Goal: Information Seeking & Learning: Compare options

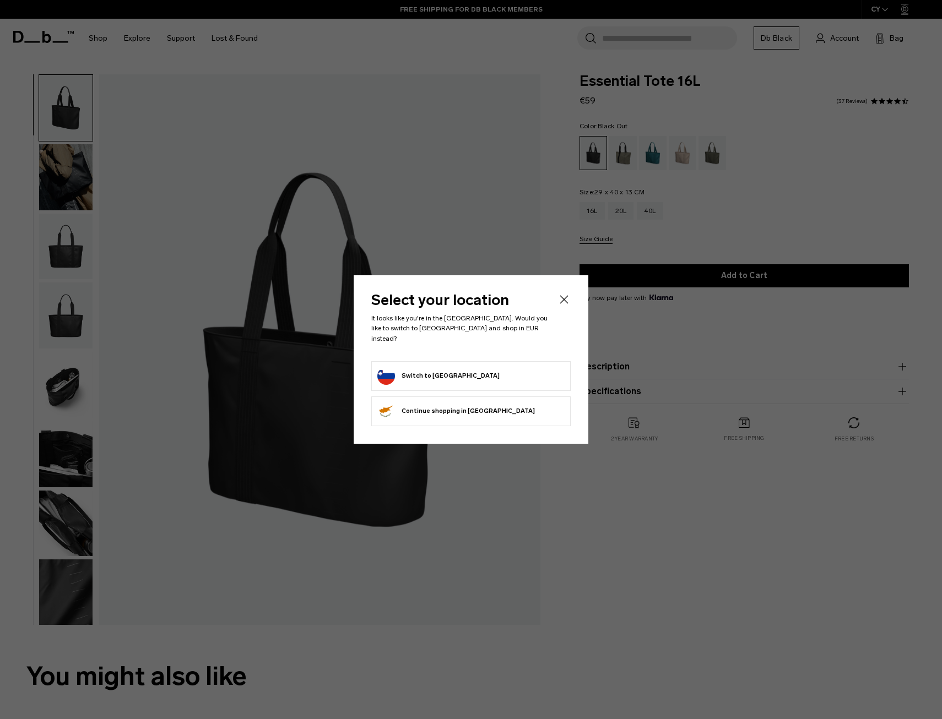
click at [415, 367] on button "Switch to Slovenia" at bounding box center [438, 376] width 122 height 18
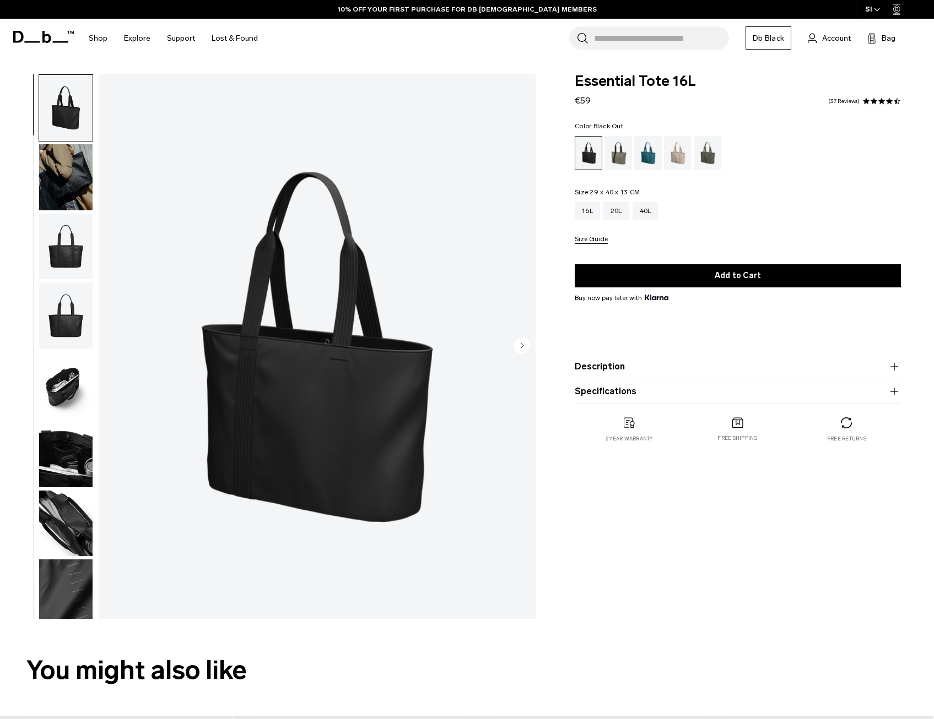
click at [64, 389] on img "button" at bounding box center [65, 385] width 53 height 66
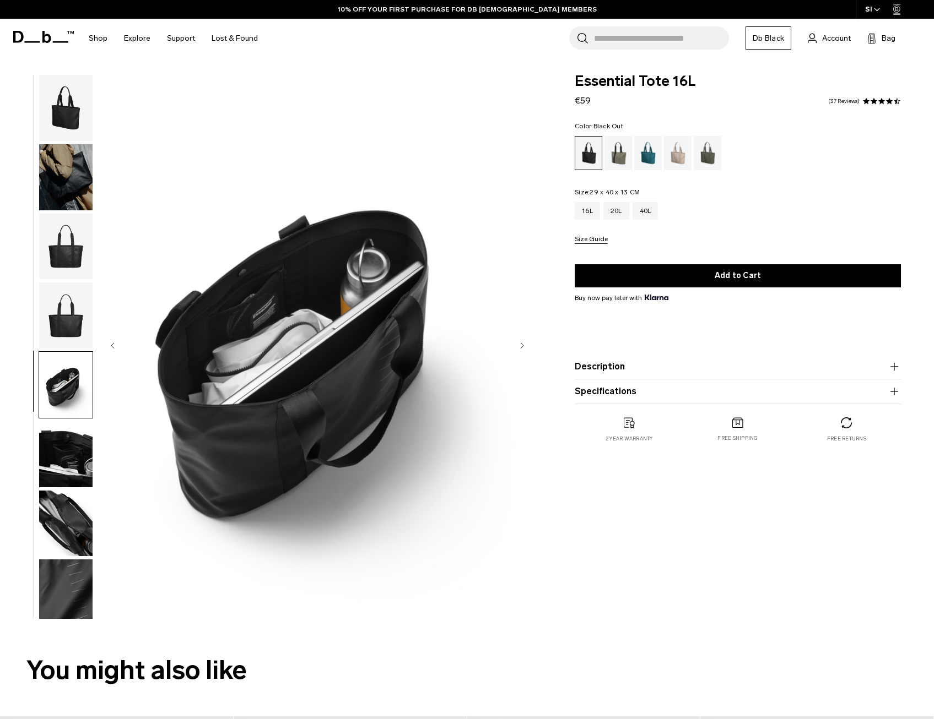
scroll to position [7, 0]
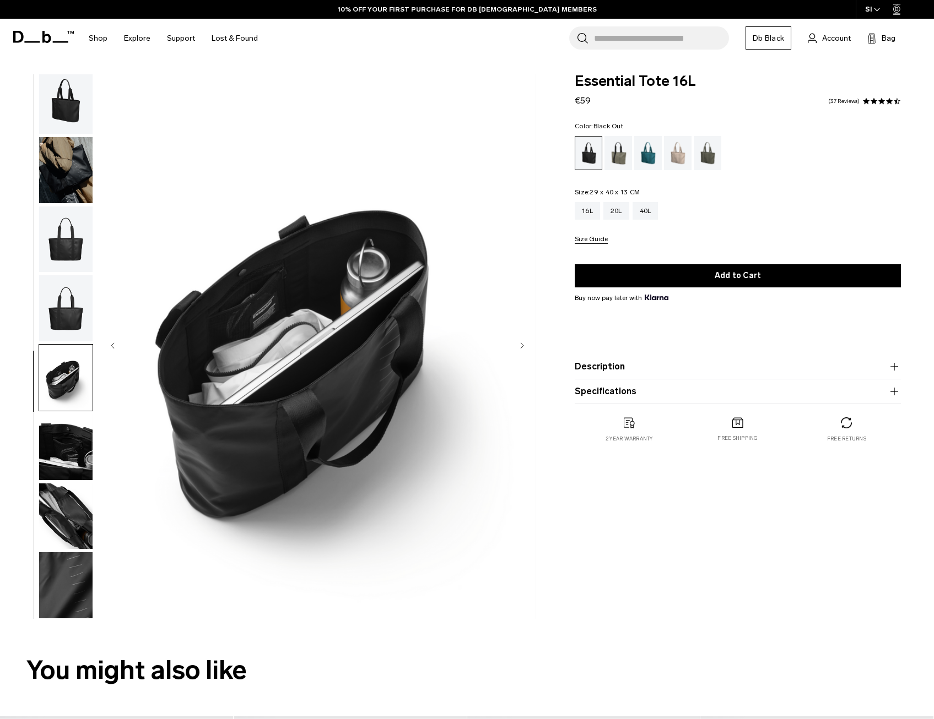
click at [66, 326] on img "button" at bounding box center [65, 308] width 53 height 66
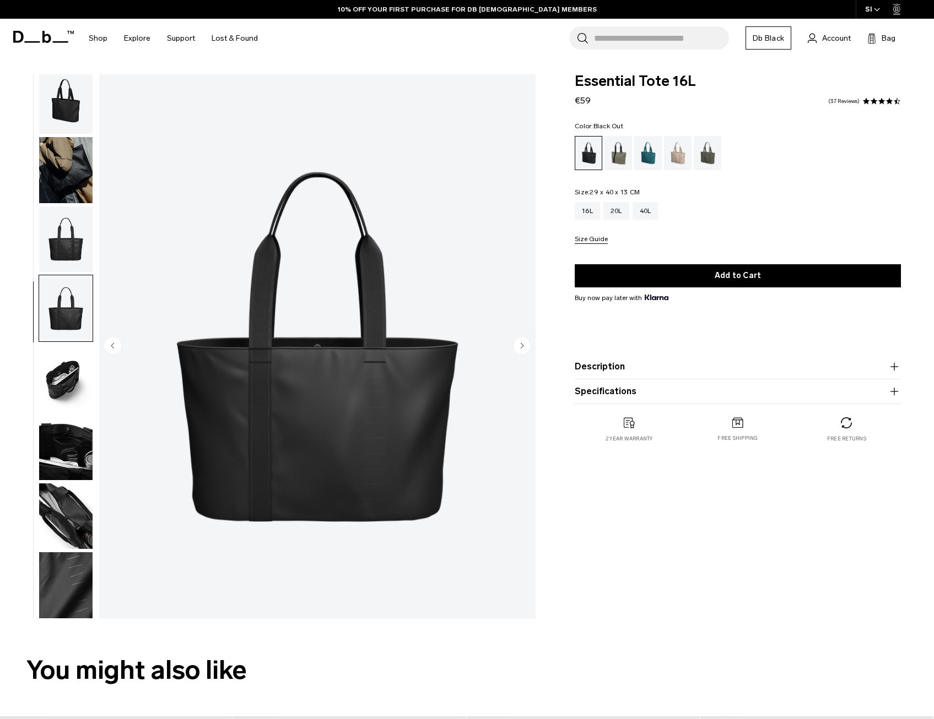
scroll to position [0, 0]
click at [66, 238] on img "button" at bounding box center [65, 240] width 53 height 66
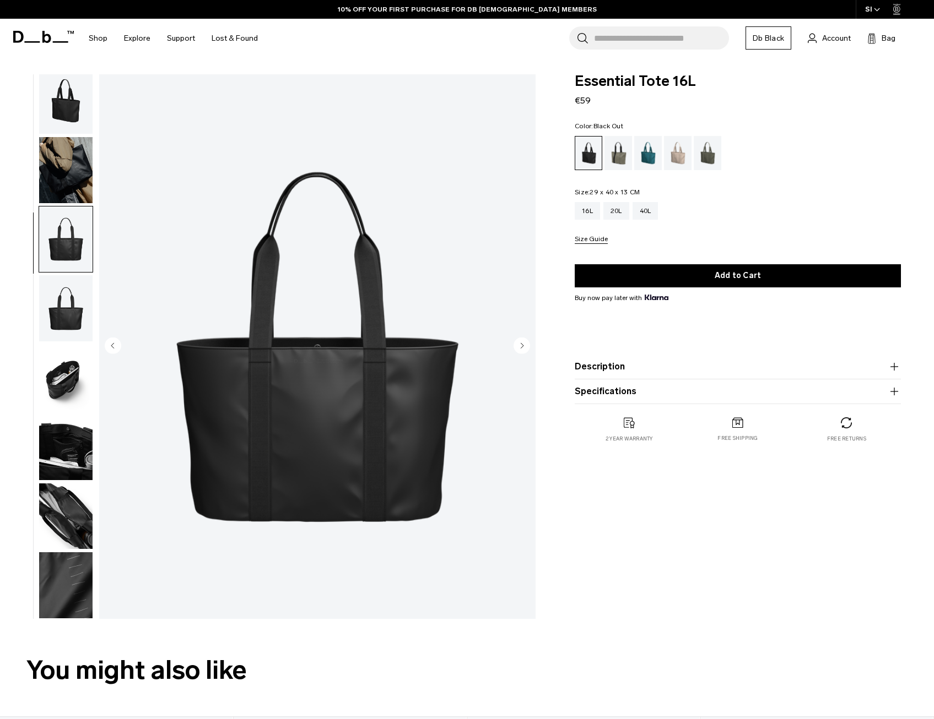
click at [73, 174] on img "button" at bounding box center [65, 170] width 53 height 66
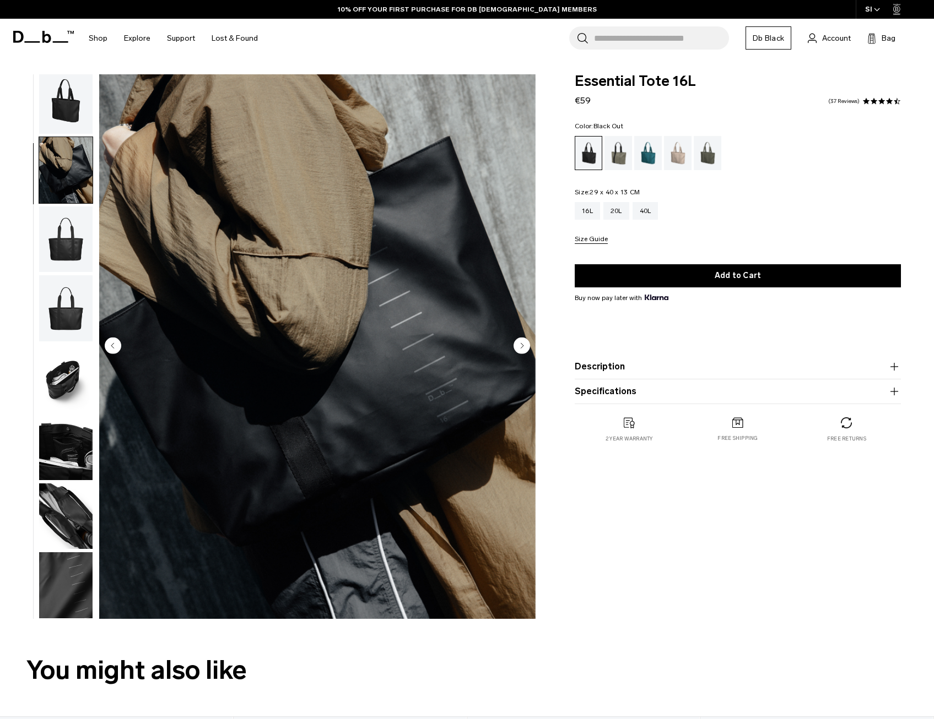
click at [83, 375] on img "button" at bounding box center [65, 378] width 53 height 66
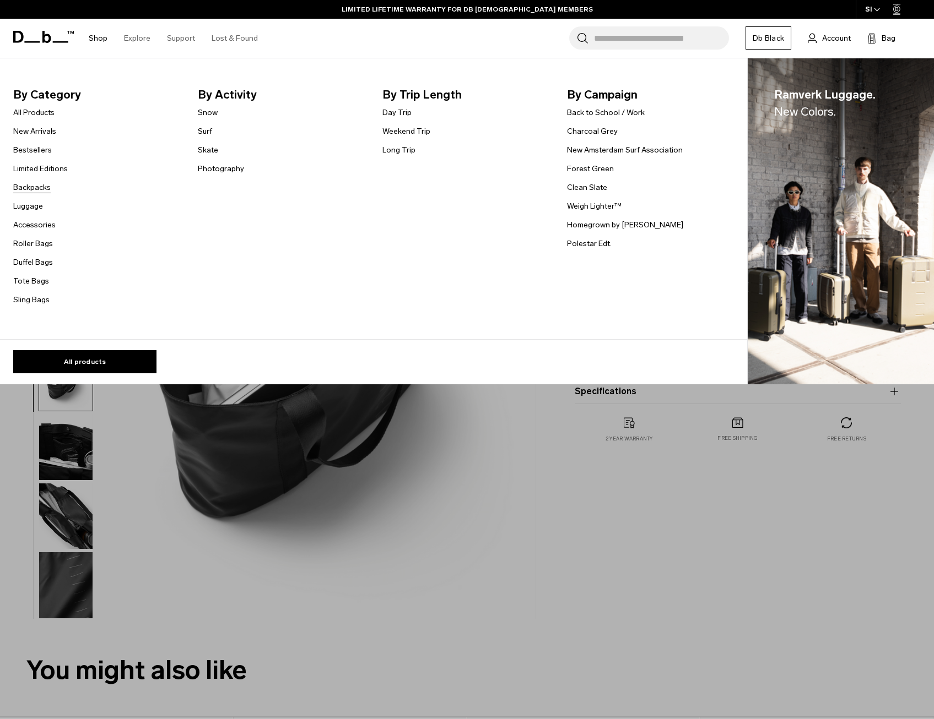
click at [32, 187] on link "Backpacks" at bounding box center [31, 188] width 37 height 12
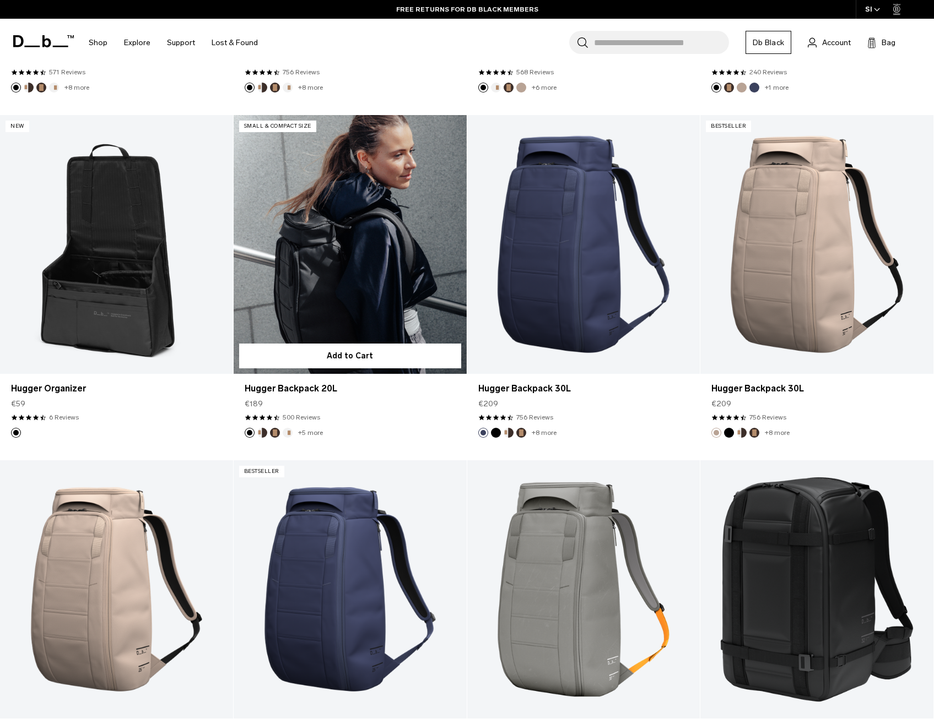
scroll to position [551, 0]
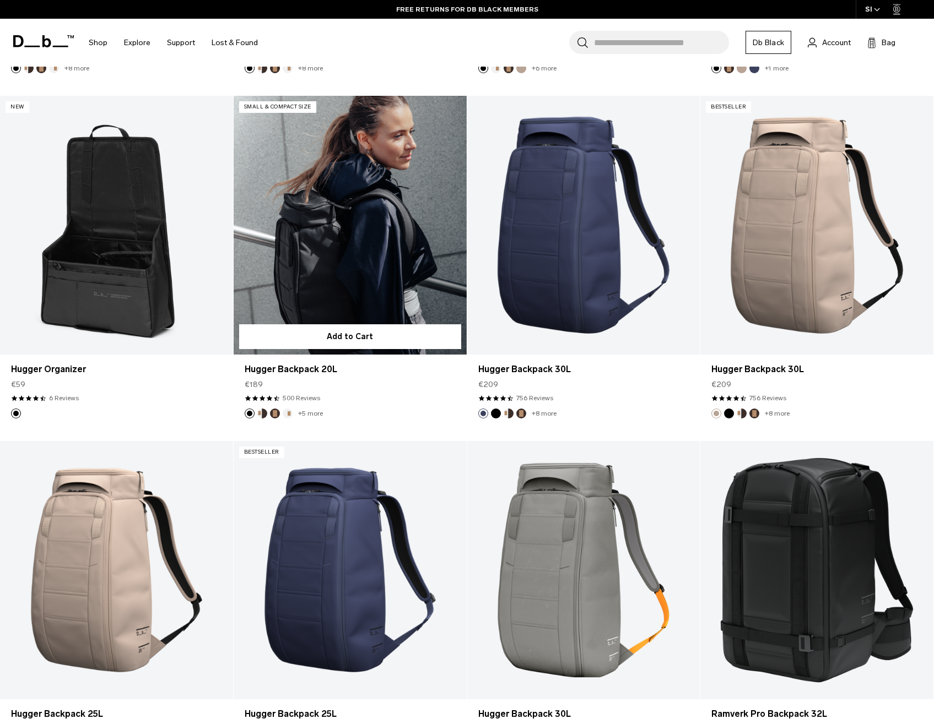
click at [263, 414] on button "Cappuccino" at bounding box center [262, 414] width 10 height 10
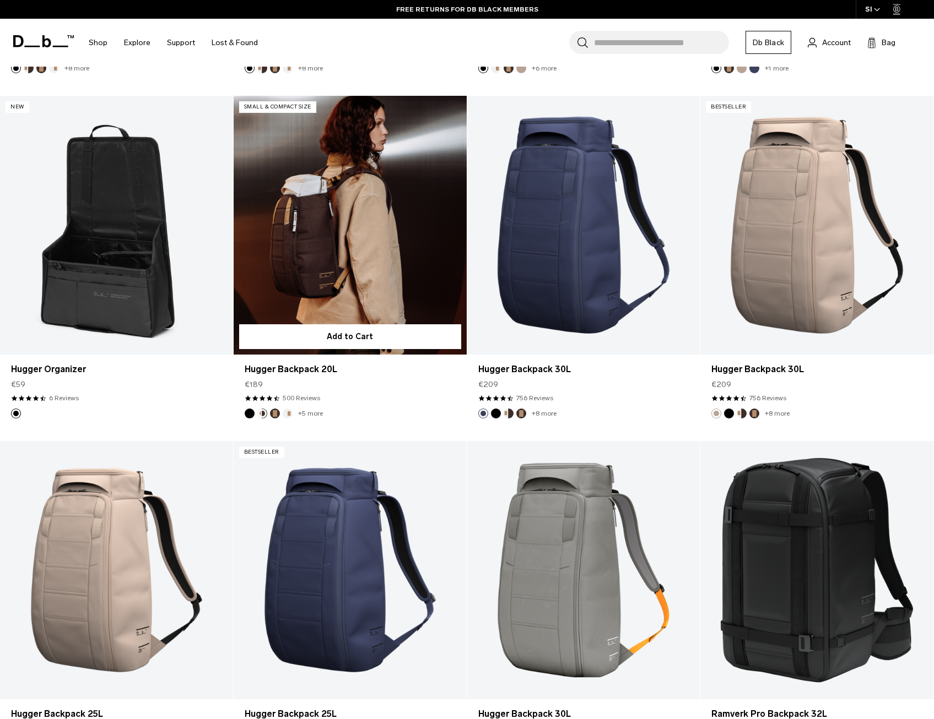
click at [277, 414] on button "Espresso" at bounding box center [275, 414] width 10 height 10
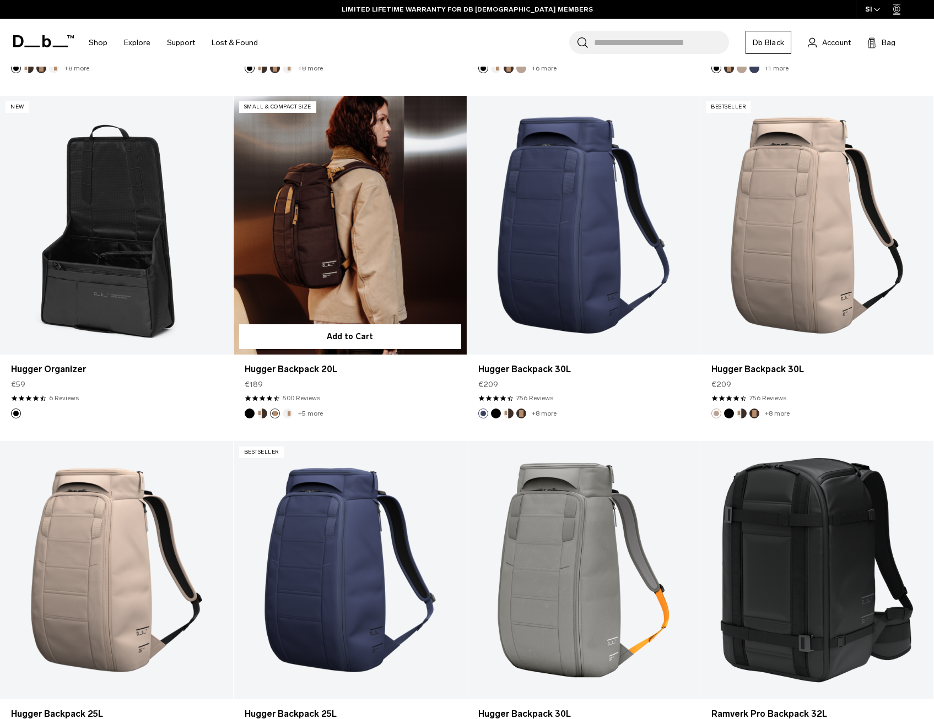
click at [289, 413] on button "Oatmilk" at bounding box center [288, 414] width 10 height 10
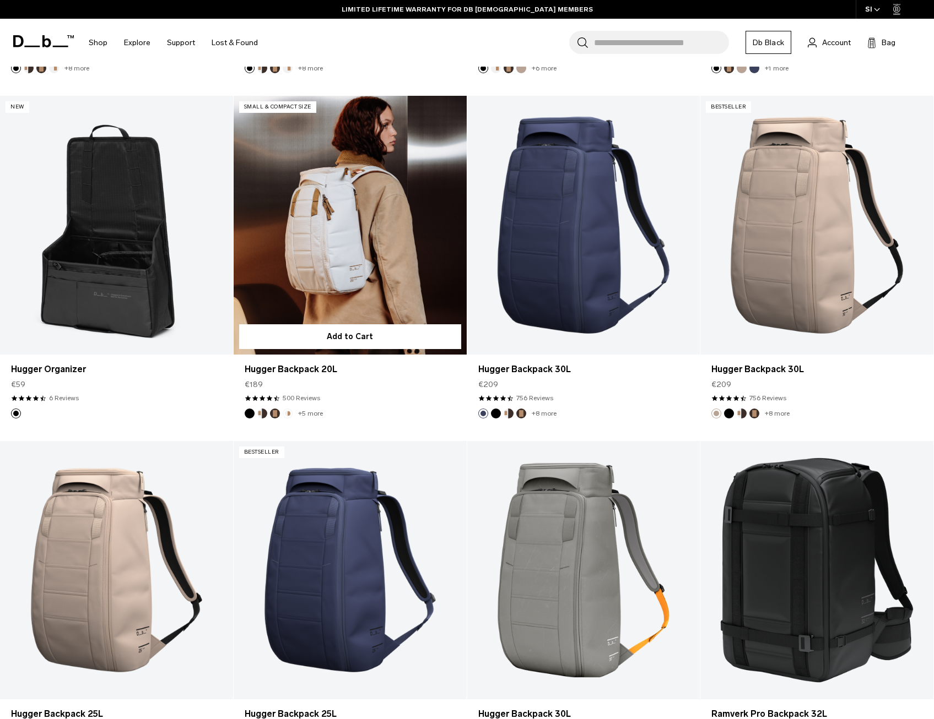
click at [308, 415] on link "+5 more" at bounding box center [310, 414] width 25 height 8
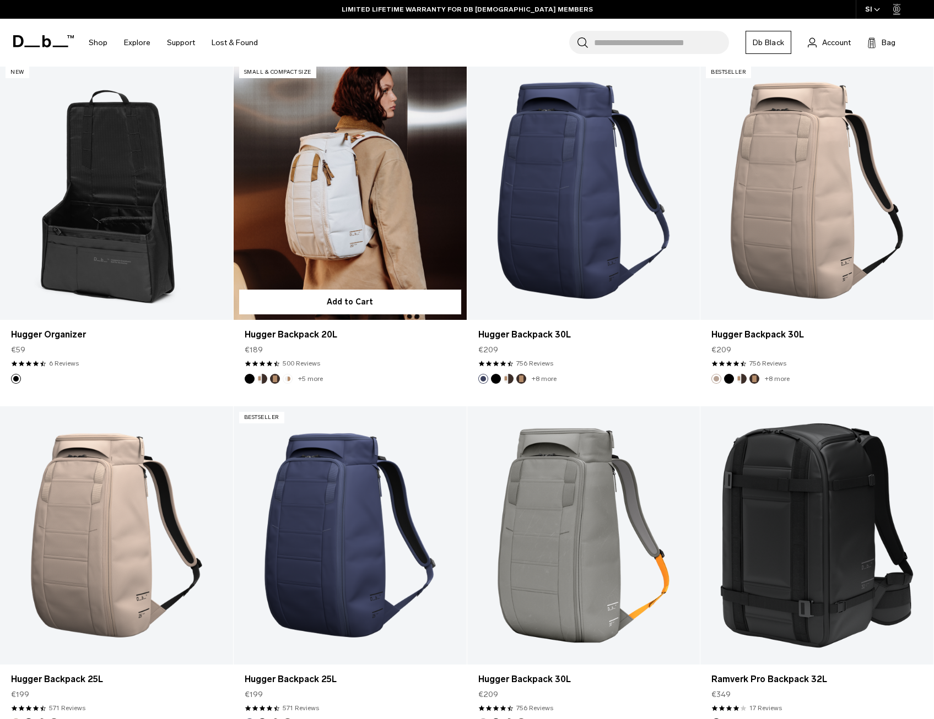
scroll to position [689, 0]
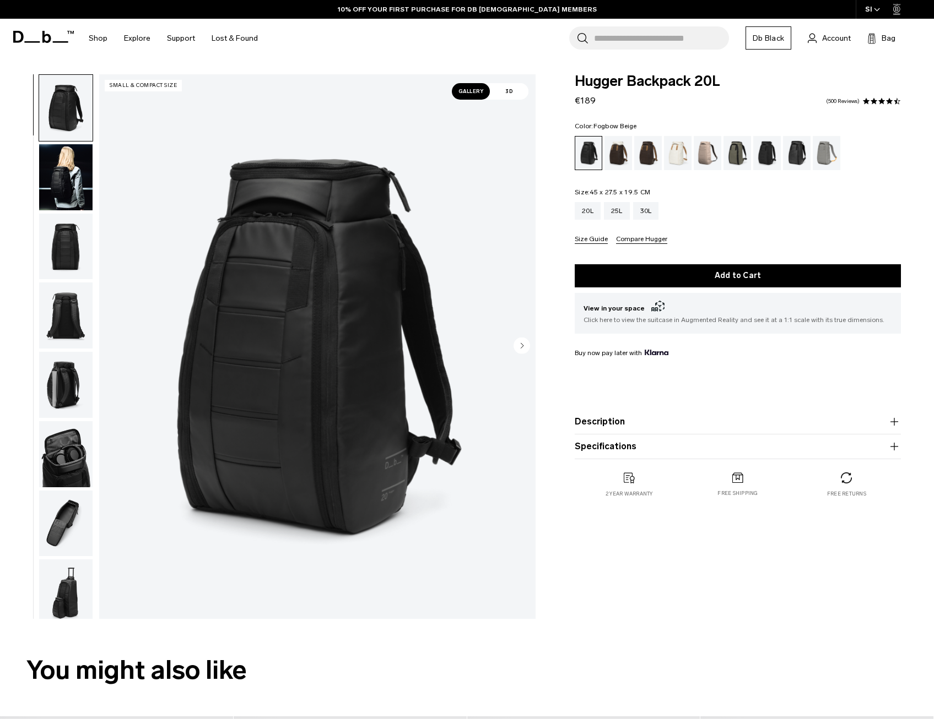
click at [709, 153] on div "Fogbow Beige" at bounding box center [707, 153] width 28 height 34
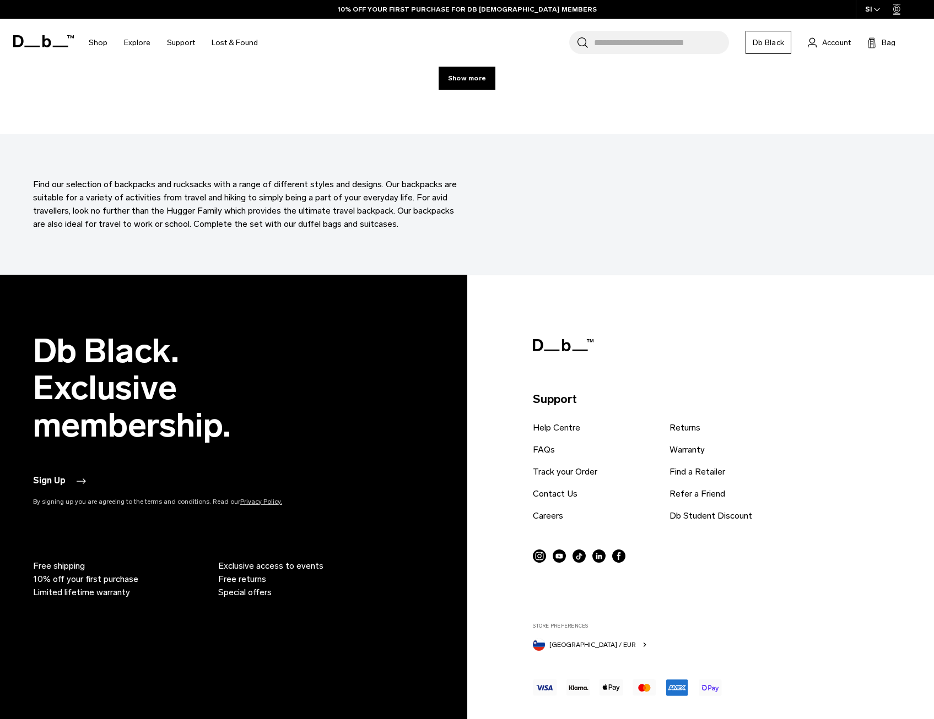
scroll to position [3760, 0]
